Goal: Communication & Community: Share content

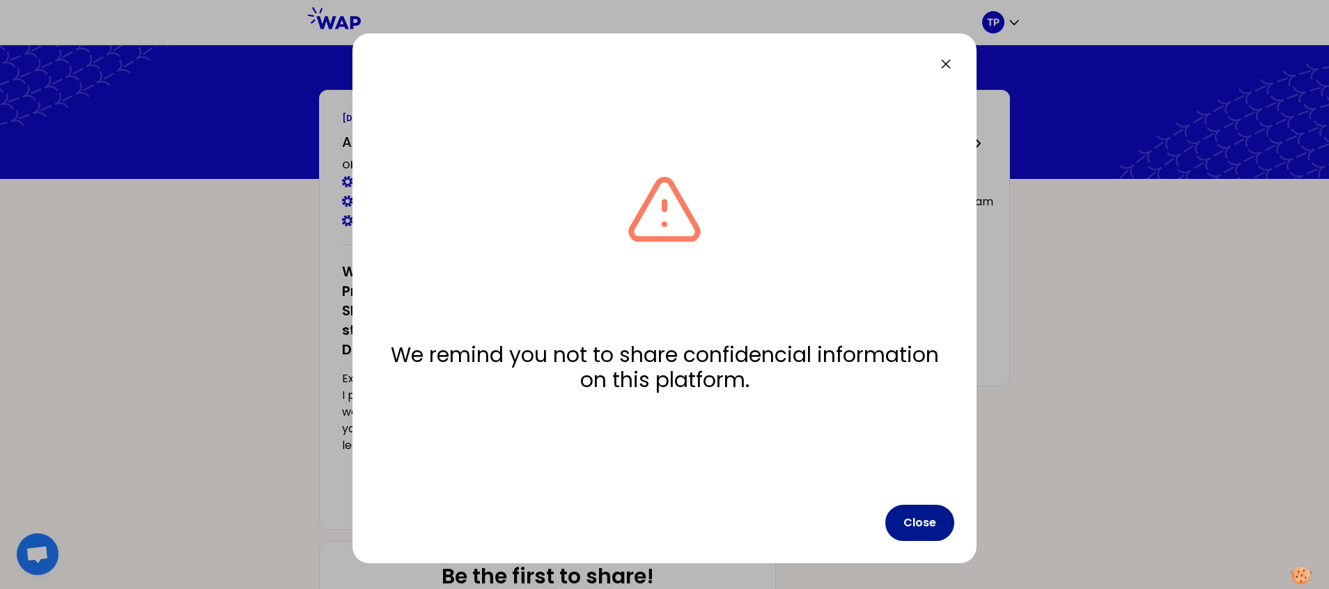
click at [921, 534] on button "Close" at bounding box center [919, 523] width 69 height 36
